Goal: Task Accomplishment & Management: Use online tool/utility

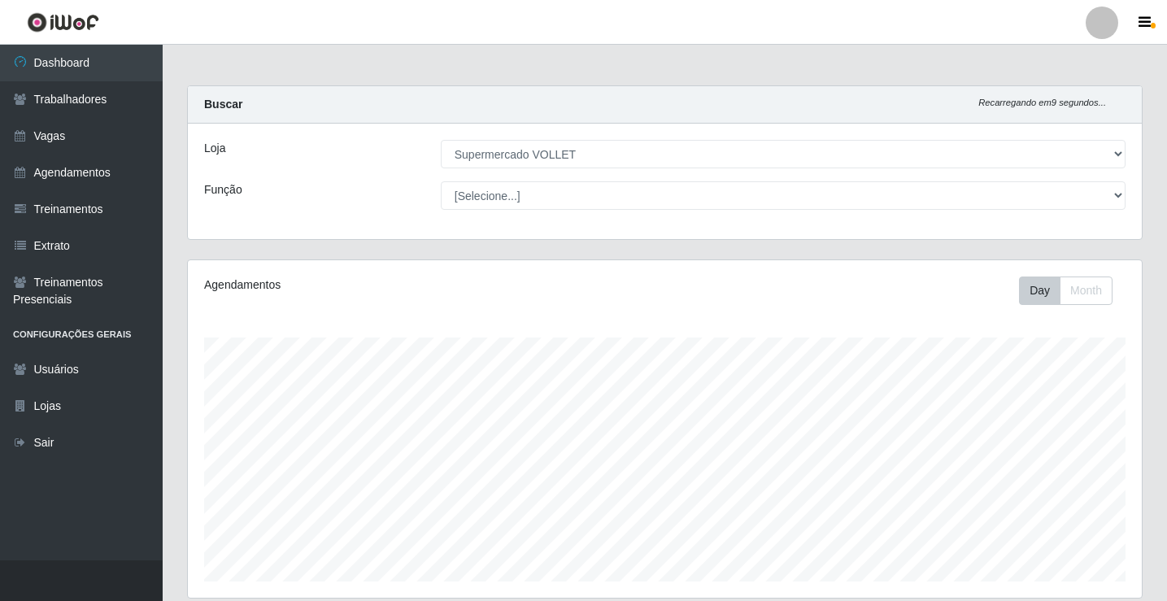
select select "72"
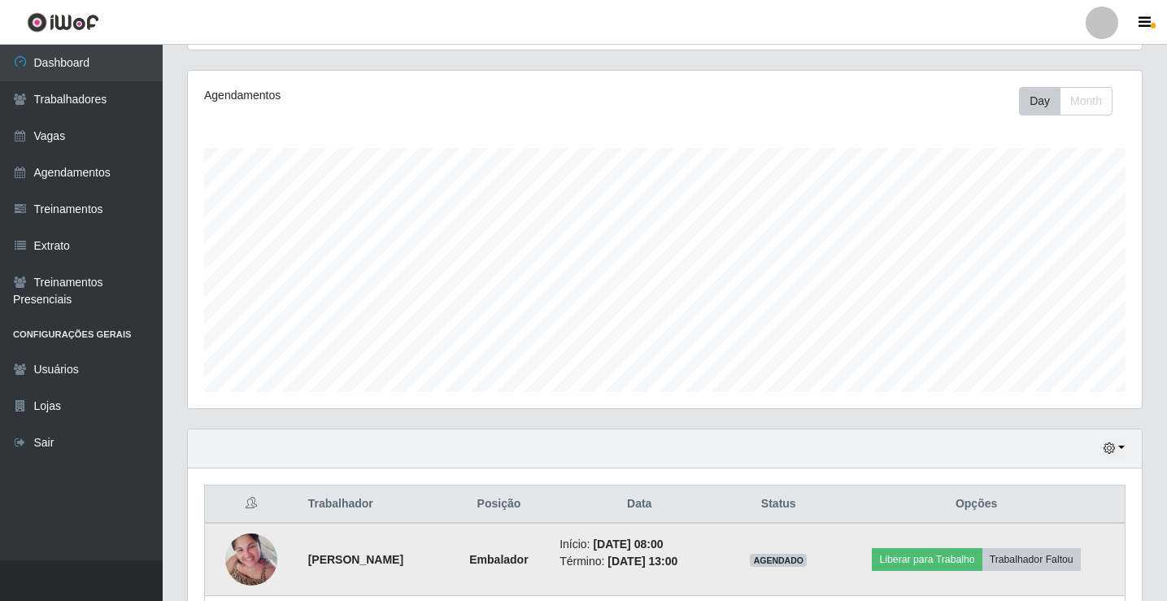
scroll to position [407, 0]
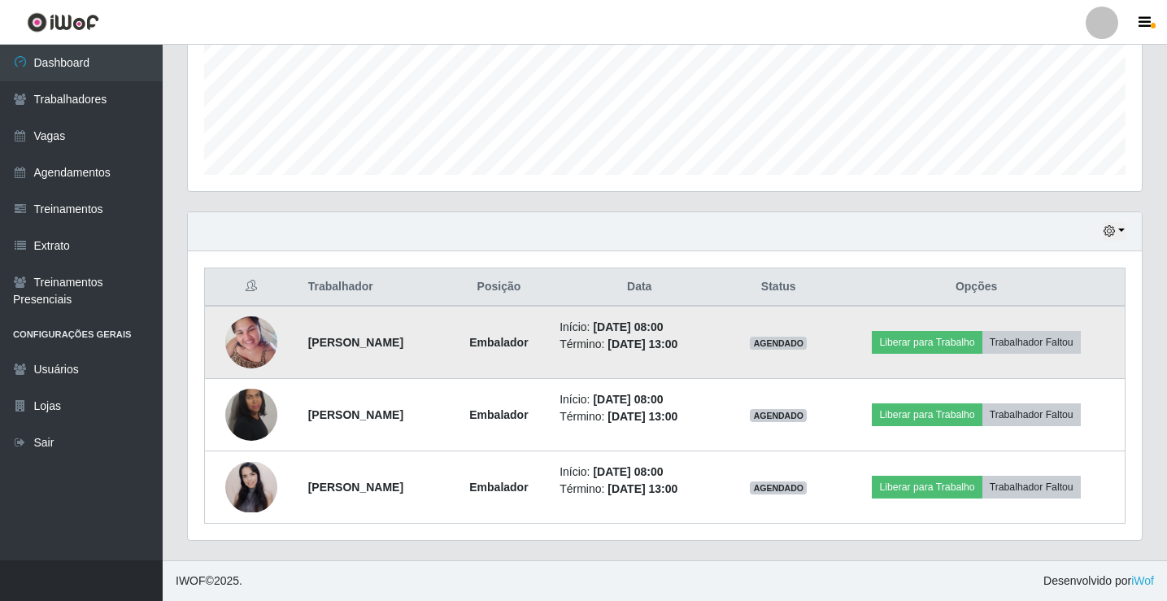
click at [729, 355] on td "Início: 17/08/2025, 08:00 Término: 17/08/2025, 13:00" at bounding box center [639, 342] width 179 height 73
click at [729, 461] on td "Início: 17/08/2025, 08:00 Término: 17/08/2025, 13:00" at bounding box center [639, 487] width 179 height 72
click at [936, 342] on button "Liberar para Trabalho" at bounding box center [927, 342] width 110 height 23
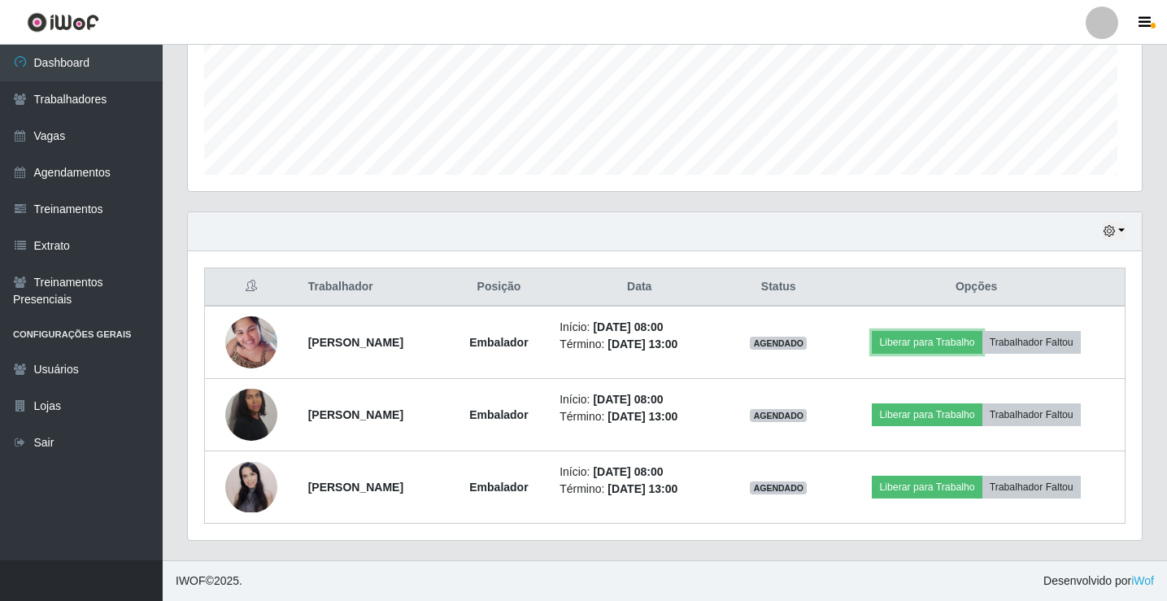
scroll to position [338, 954]
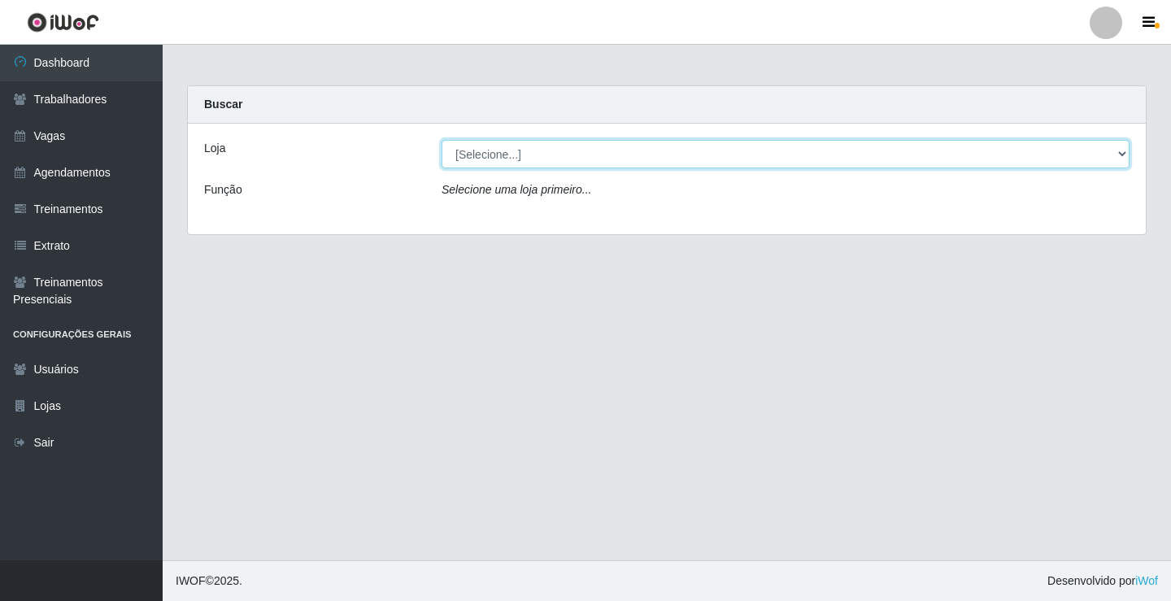
click at [519, 157] on select "[Selecione...] Supermercado VOLLET" at bounding box center [786, 154] width 688 height 28
select select "72"
click at [442, 140] on select "[Selecione...] Supermercado VOLLET" at bounding box center [786, 154] width 688 height 28
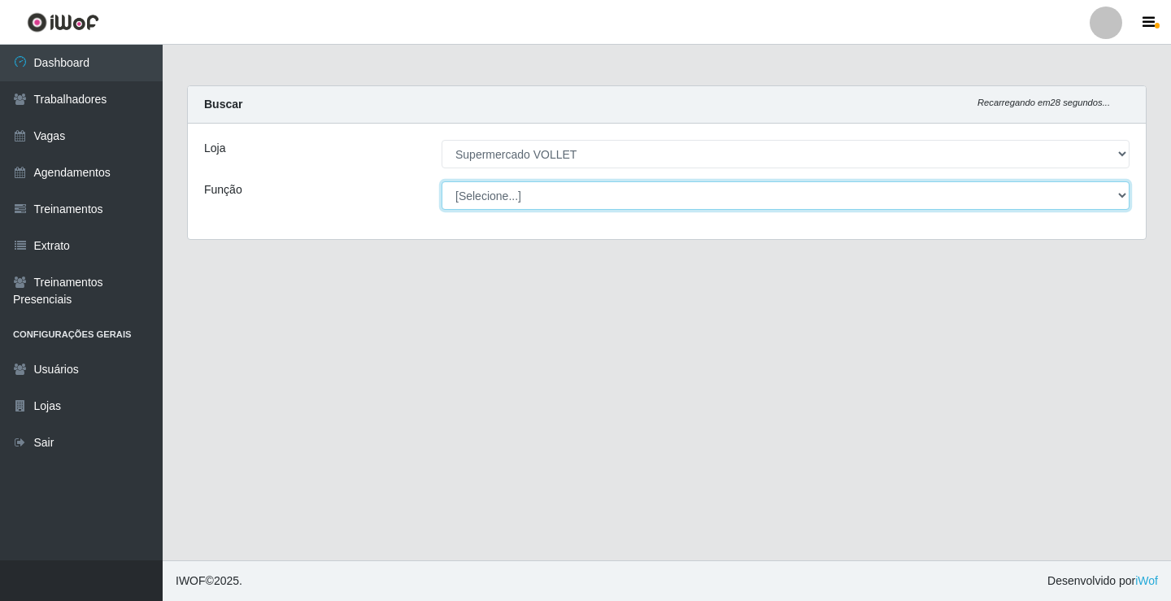
click at [590, 198] on select "[Selecione...] ASG ASG + ASG ++ Embalador Embalador + Embalador ++ Repositor Re…" at bounding box center [786, 195] width 688 height 28
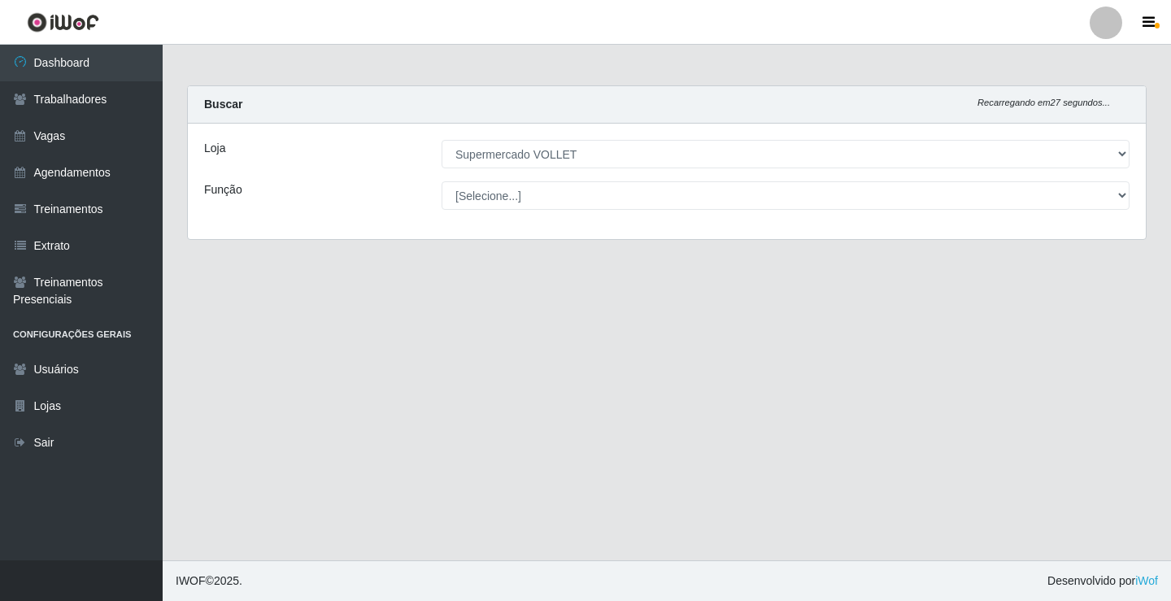
click at [419, 198] on div "Função" at bounding box center [310, 195] width 237 height 28
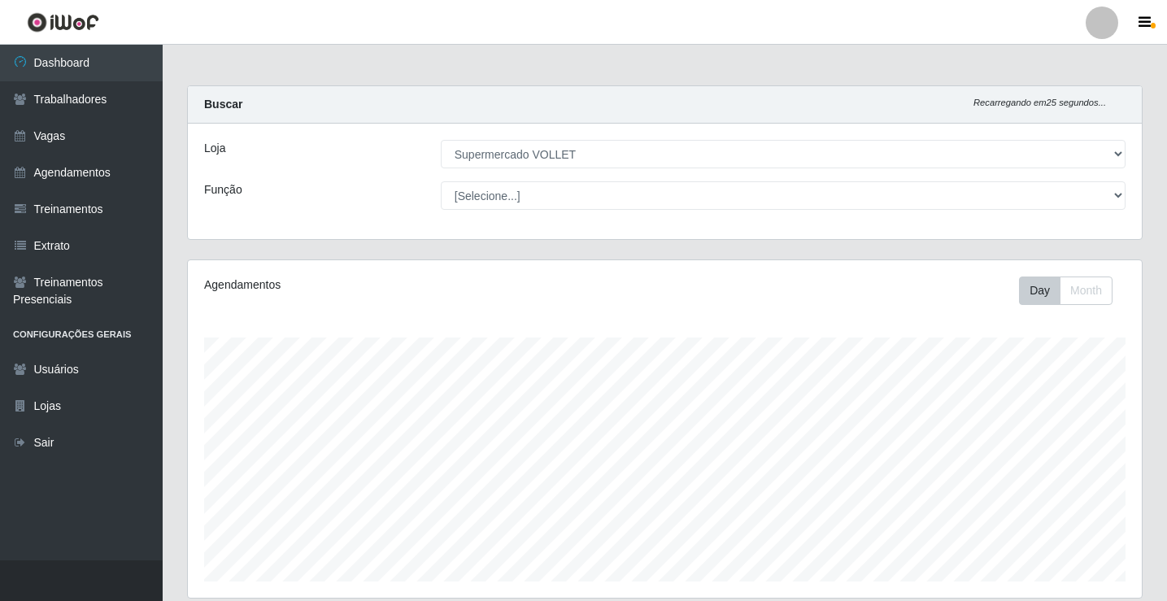
scroll to position [407, 0]
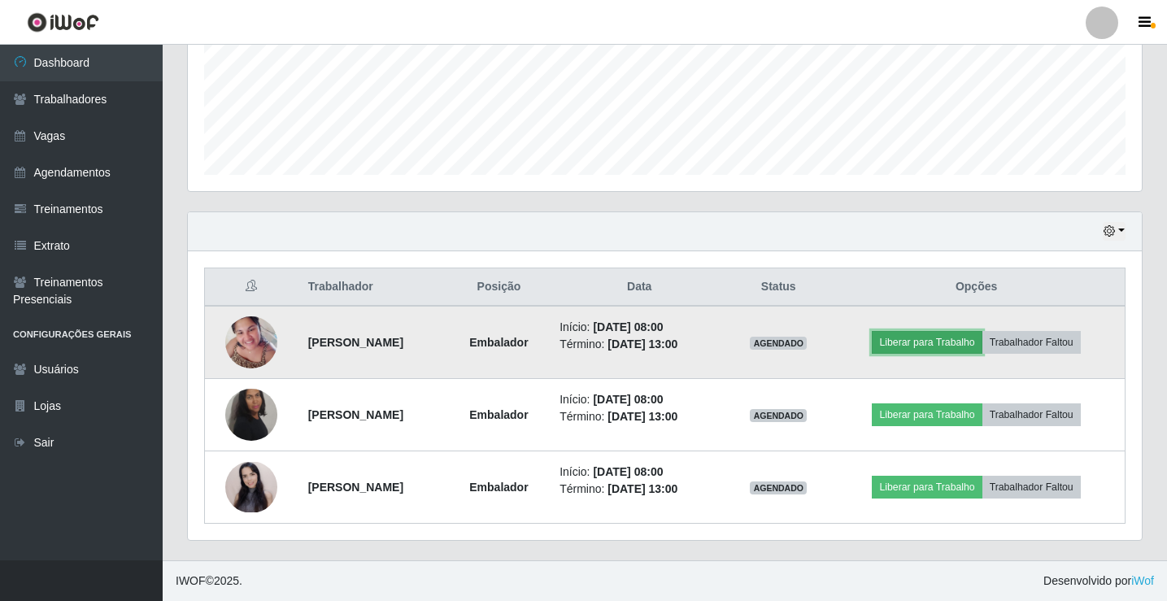
click at [982, 346] on button "Liberar para Trabalho" at bounding box center [927, 342] width 110 height 23
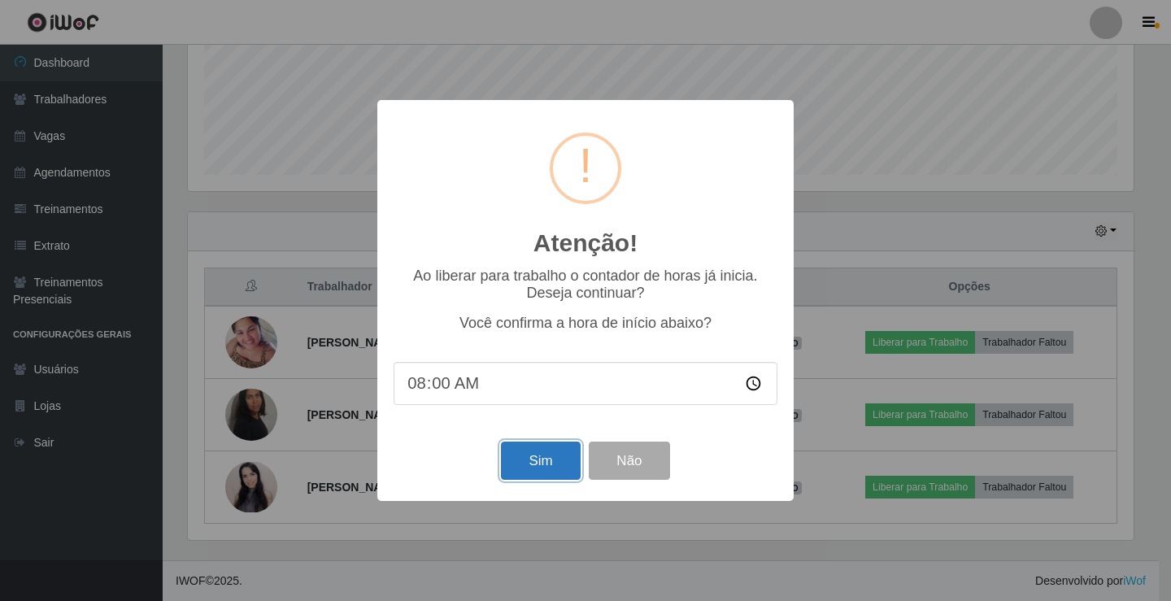
click at [543, 452] on button "Sim" at bounding box center [540, 461] width 79 height 38
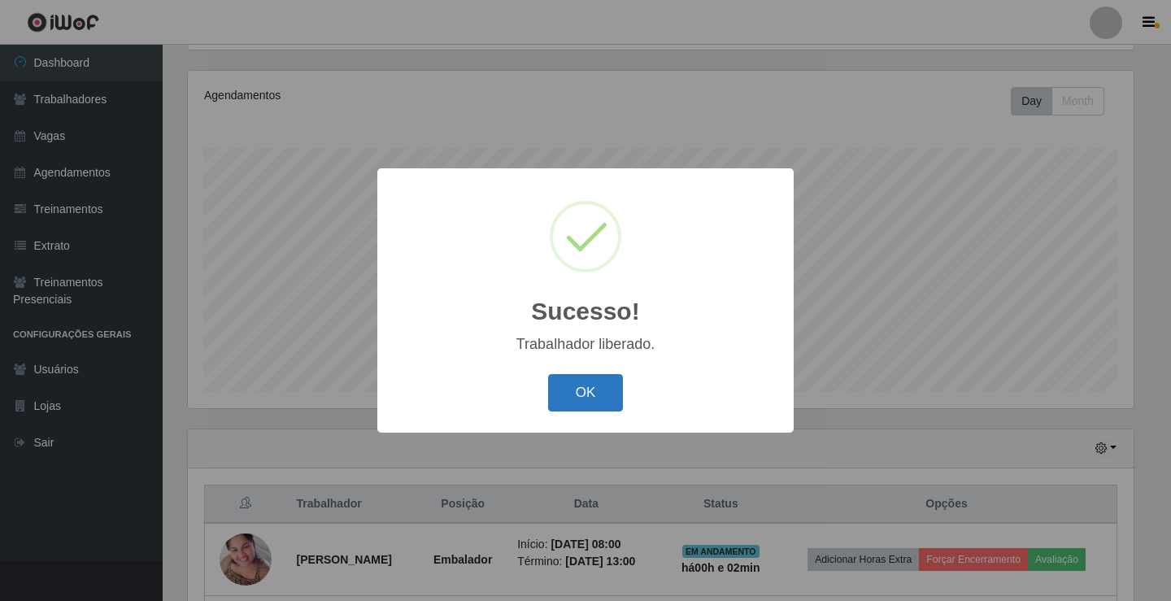
click at [555, 394] on button "OK" at bounding box center [586, 393] width 76 height 38
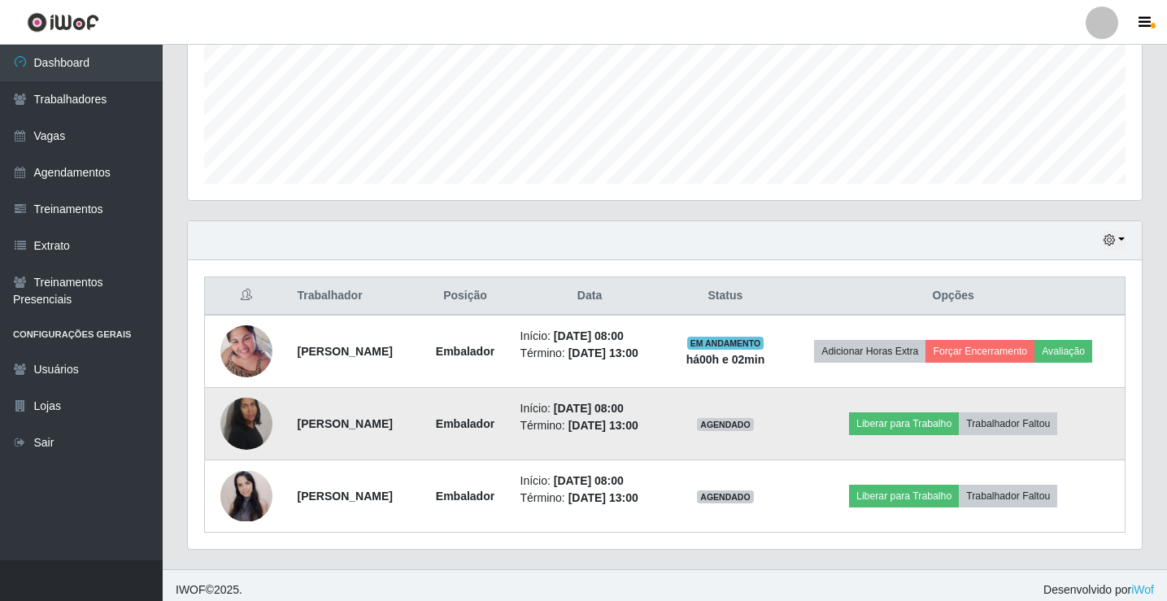
scroll to position [407, 0]
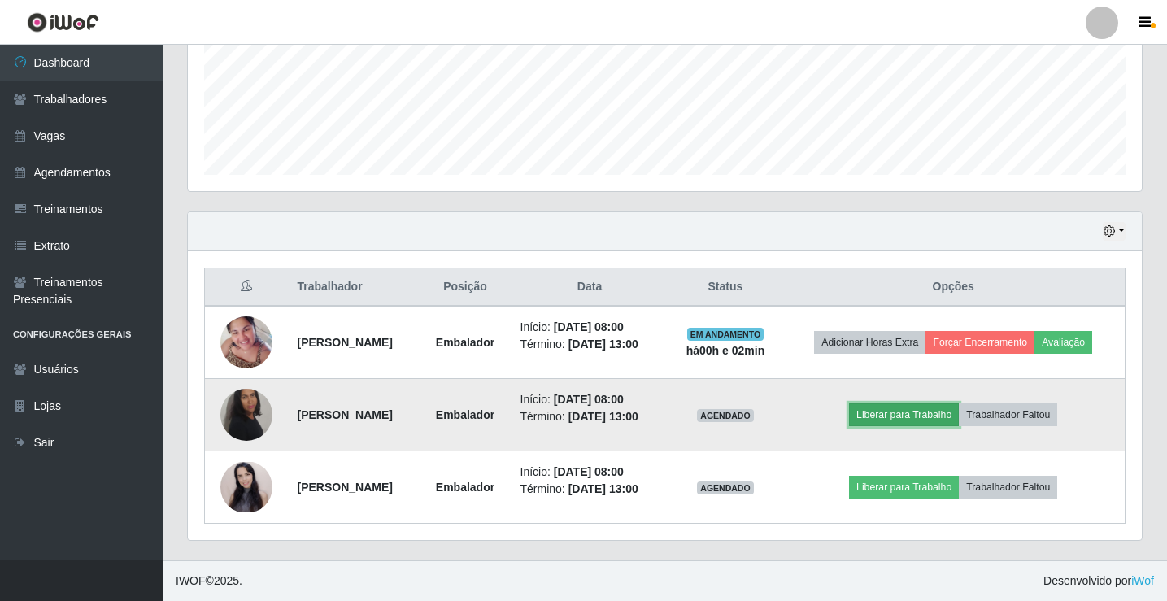
click at [924, 414] on button "Liberar para Trabalho" at bounding box center [904, 414] width 110 height 23
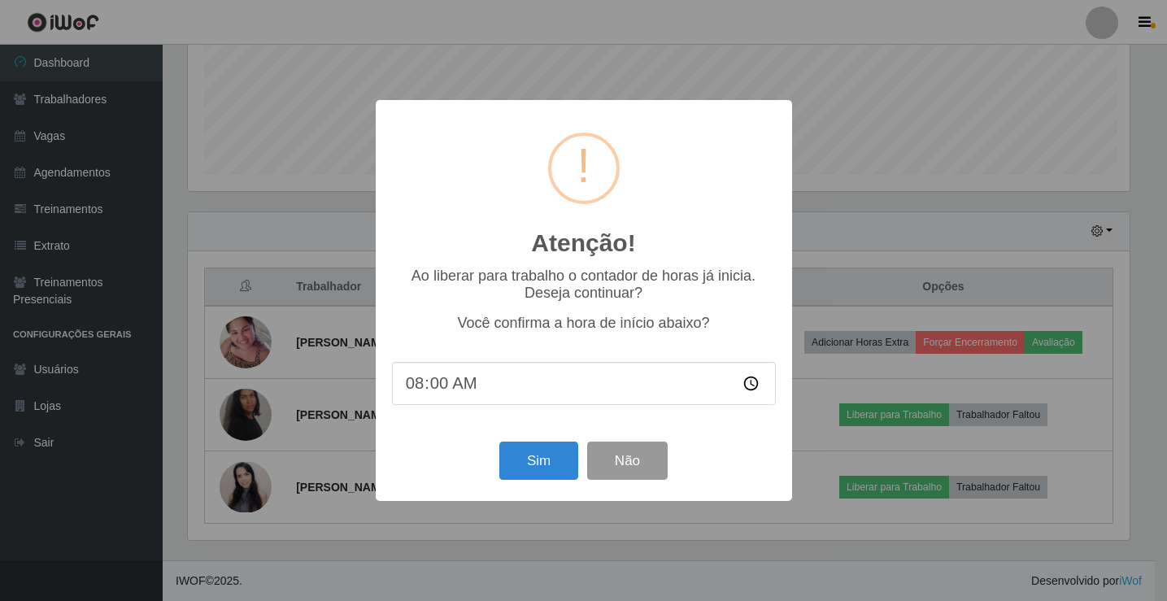
scroll to position [338, 946]
click at [539, 455] on button "Sim" at bounding box center [540, 461] width 79 height 38
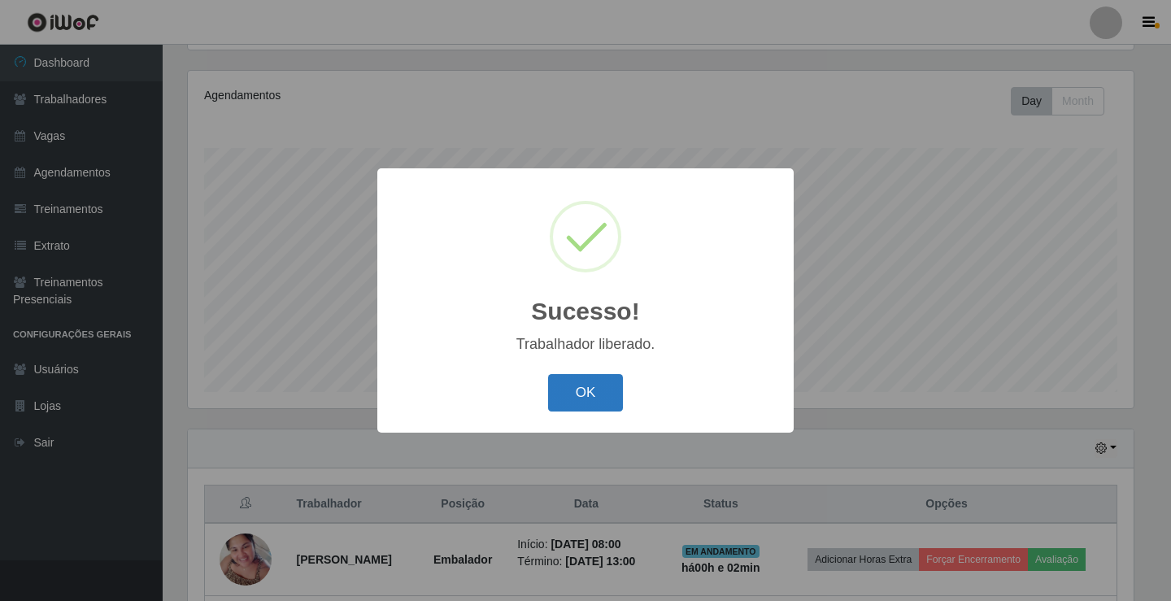
click at [601, 377] on button "OK" at bounding box center [586, 393] width 76 height 38
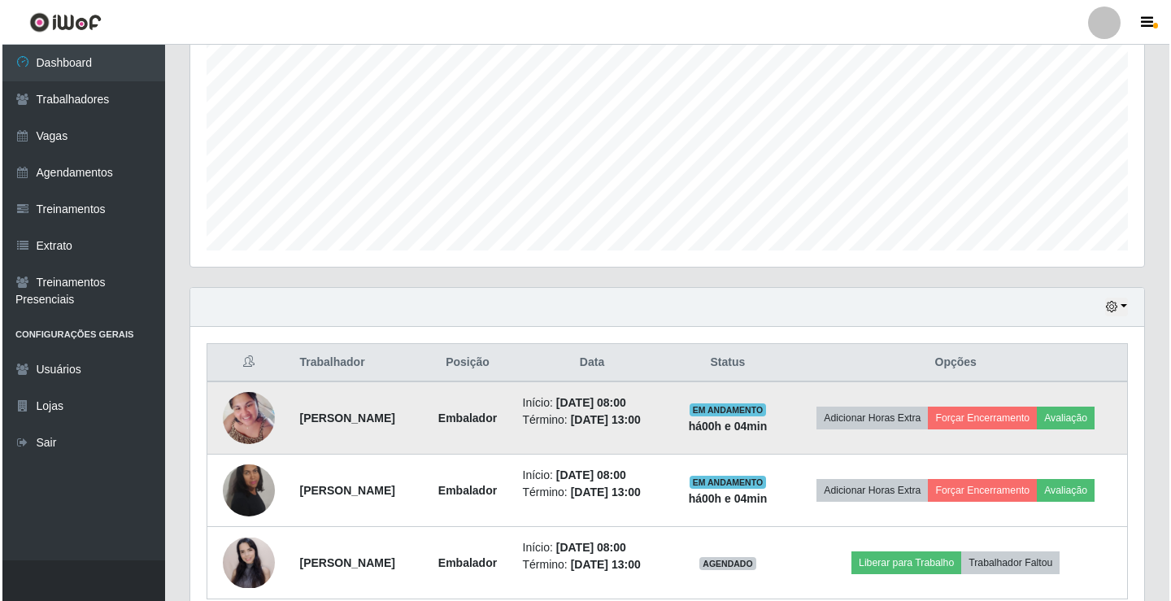
scroll to position [407, 0]
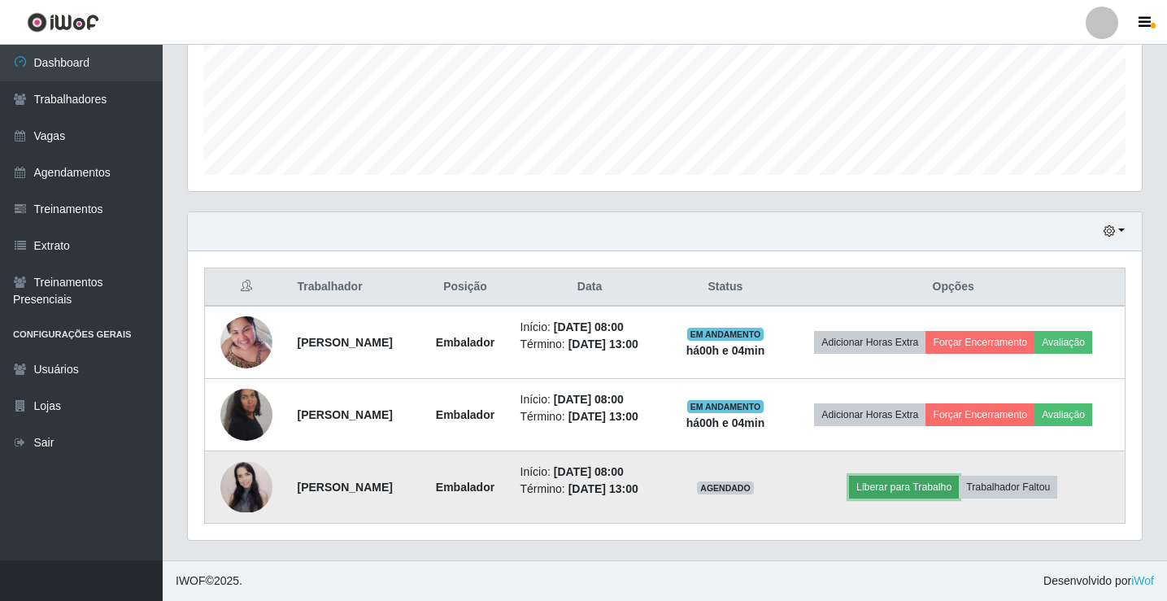
click at [917, 490] on button "Liberar para Trabalho" at bounding box center [904, 487] width 110 height 23
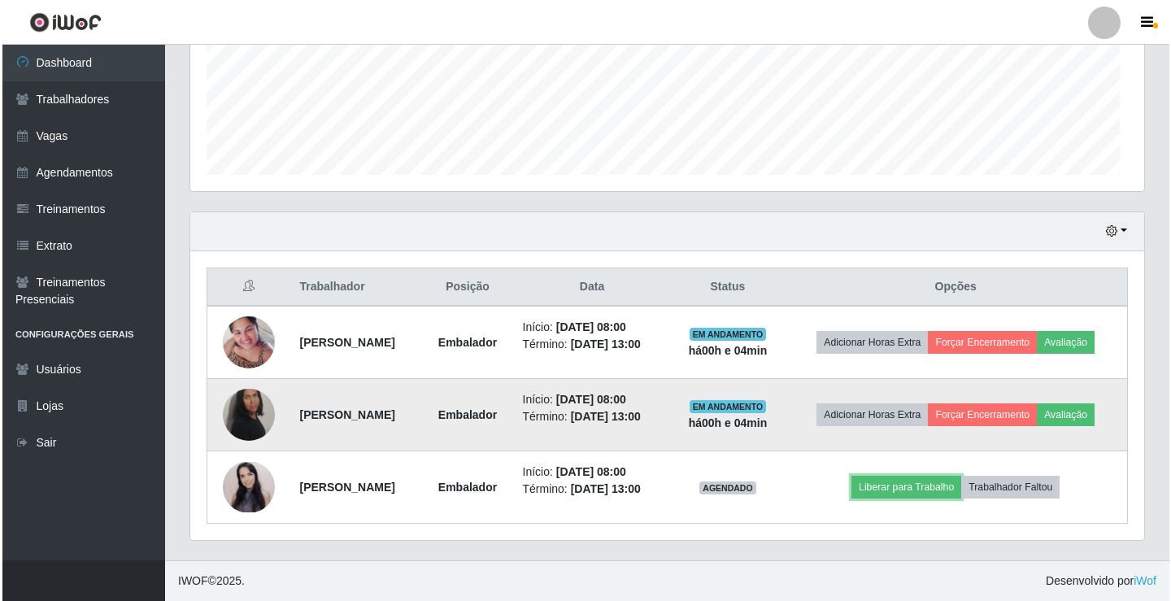
scroll to position [338, 954]
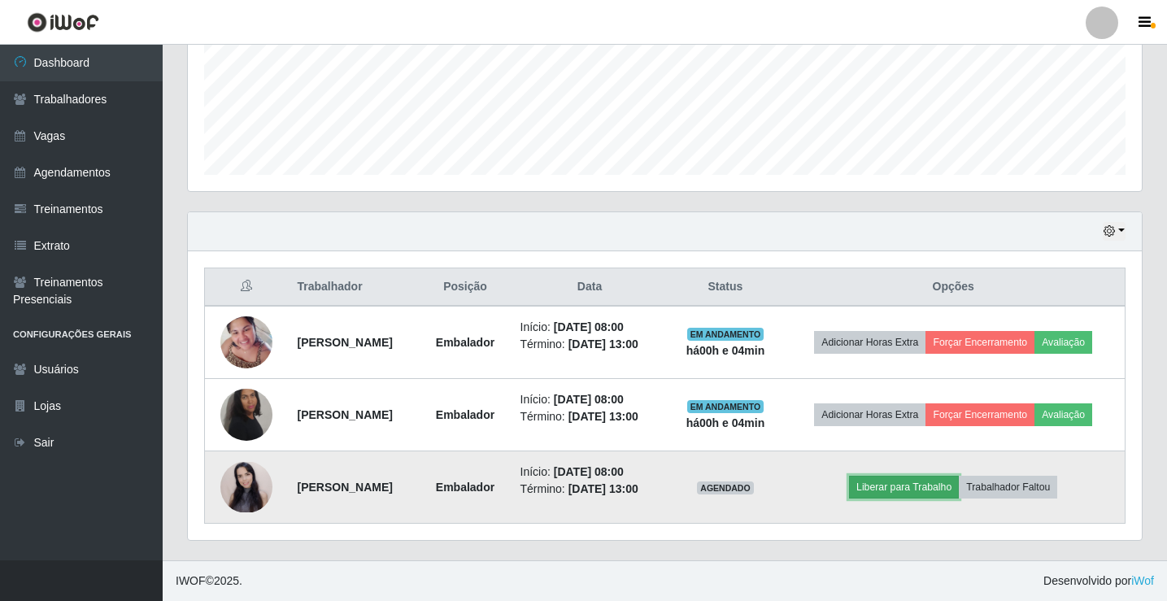
click at [918, 478] on button "Liberar para Trabalho" at bounding box center [904, 487] width 110 height 23
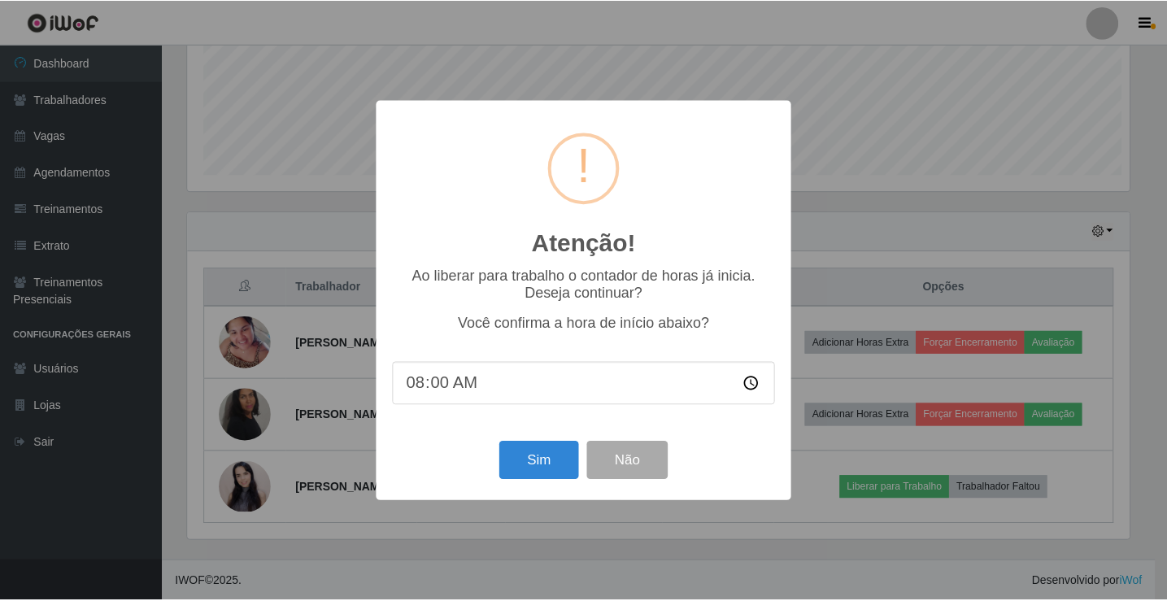
scroll to position [338, 946]
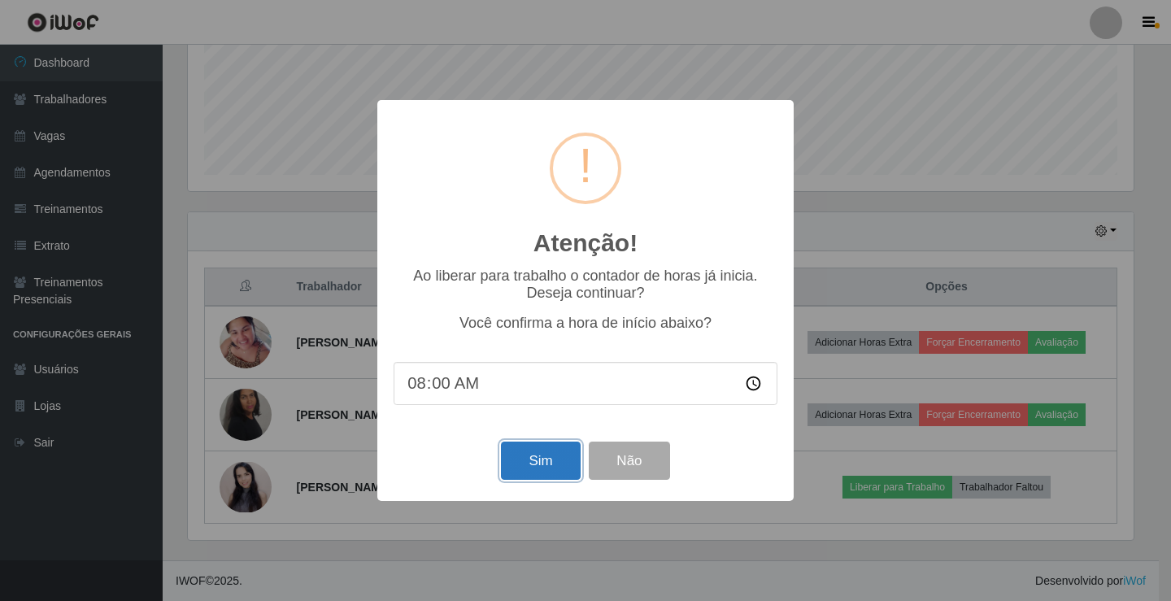
click at [539, 458] on button "Sim" at bounding box center [540, 461] width 79 height 38
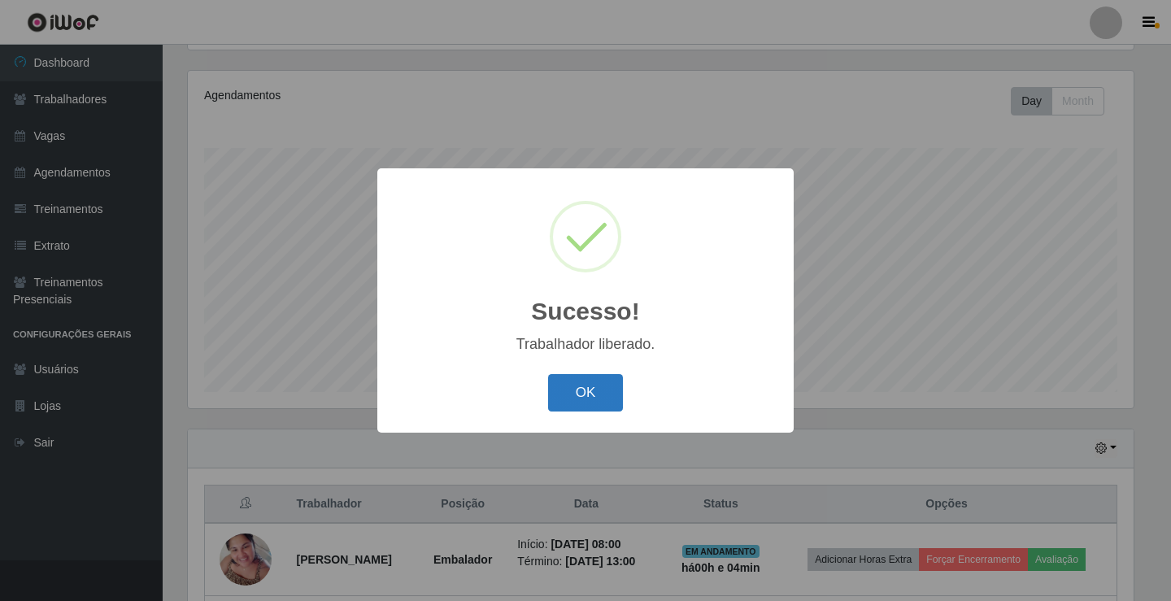
click at [559, 399] on button "OK" at bounding box center [586, 393] width 76 height 38
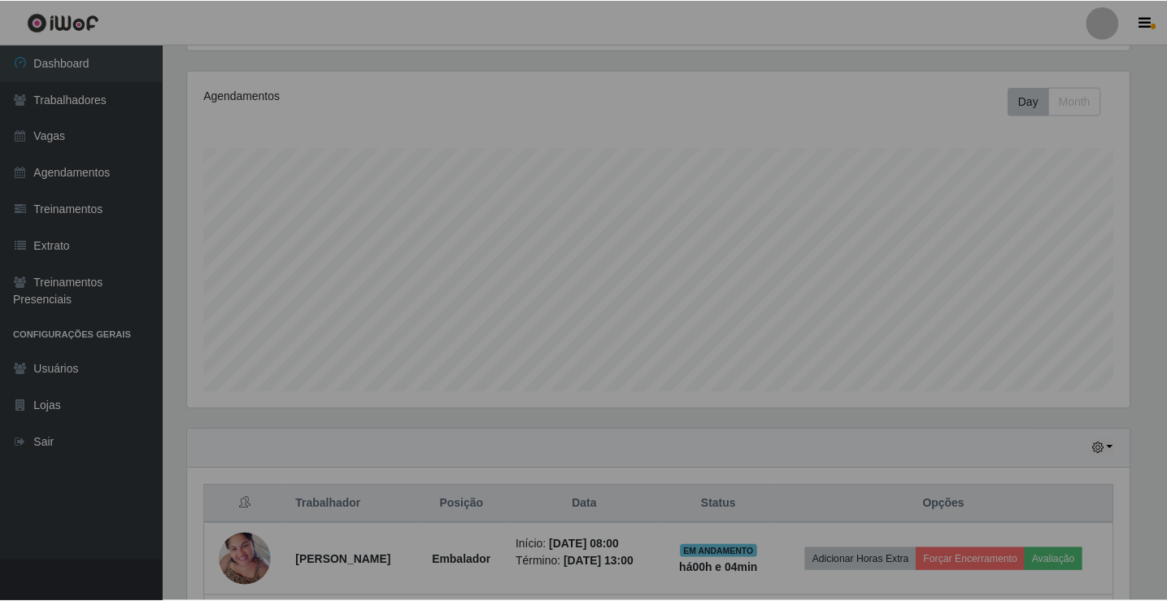
scroll to position [338, 954]
